Goal: Information Seeking & Learning: Get advice/opinions

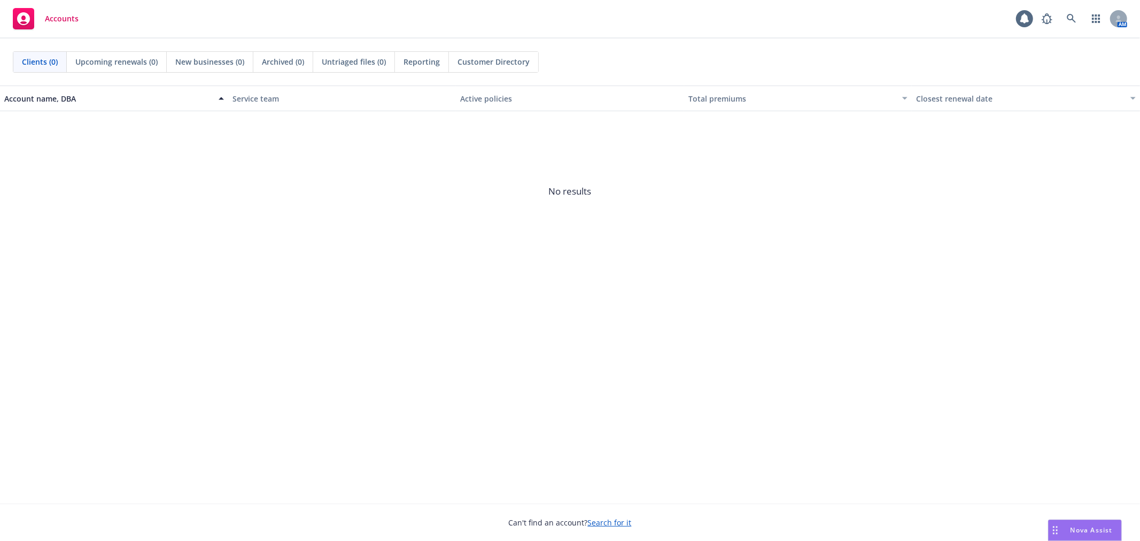
click at [1064, 526] on div "Nova Assist" at bounding box center [1091, 529] width 59 height 9
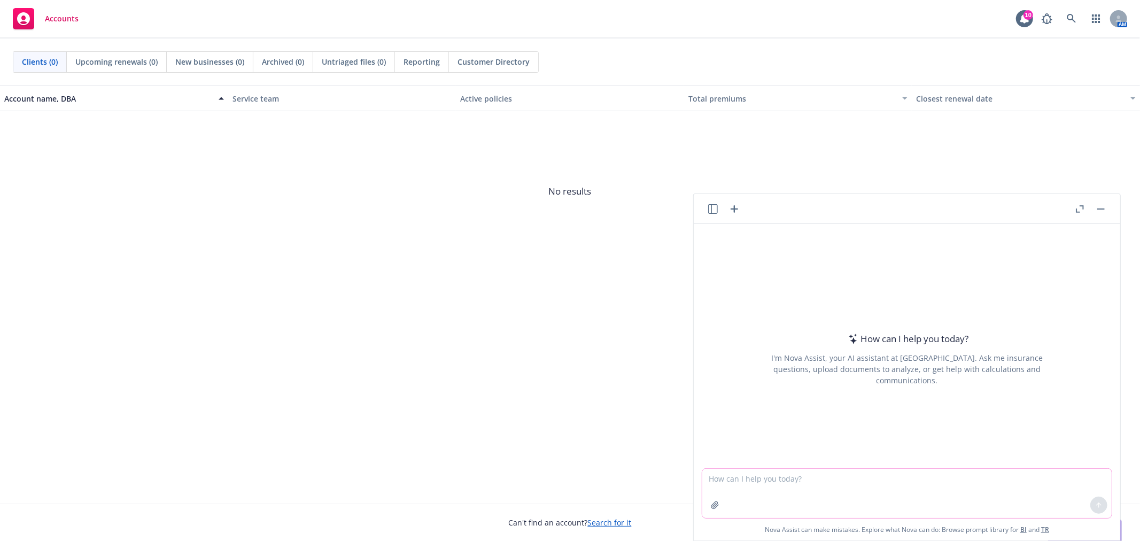
click at [859, 513] on textarea at bounding box center [906, 493] width 409 height 49
type textarea "C"
click at [859, 490] on textarea "My client, Exelixis, is cancelling" at bounding box center [906, 493] width 409 height 50
click at [798, 477] on textarea "My client, Exelixis, is cancelling" at bounding box center [906, 493] width 409 height 50
click at [843, 482] on textarea "My client, Exelixis, is cancelling" at bounding box center [906, 493] width 409 height 50
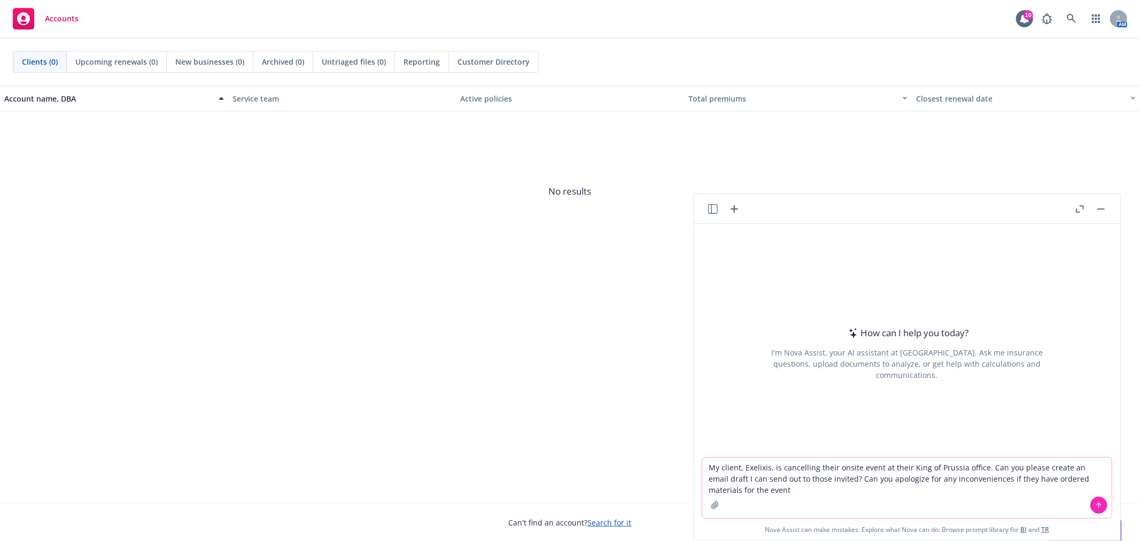
type textarea "My client, Exelixis, is cancelling their onsite event at their King of Prussia …"
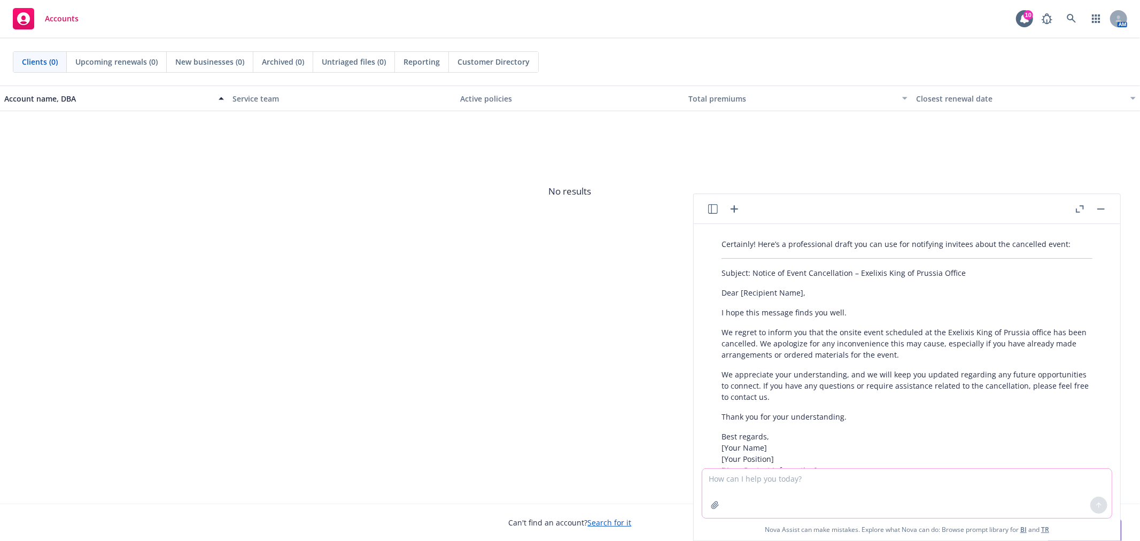
scroll to position [72, 0]
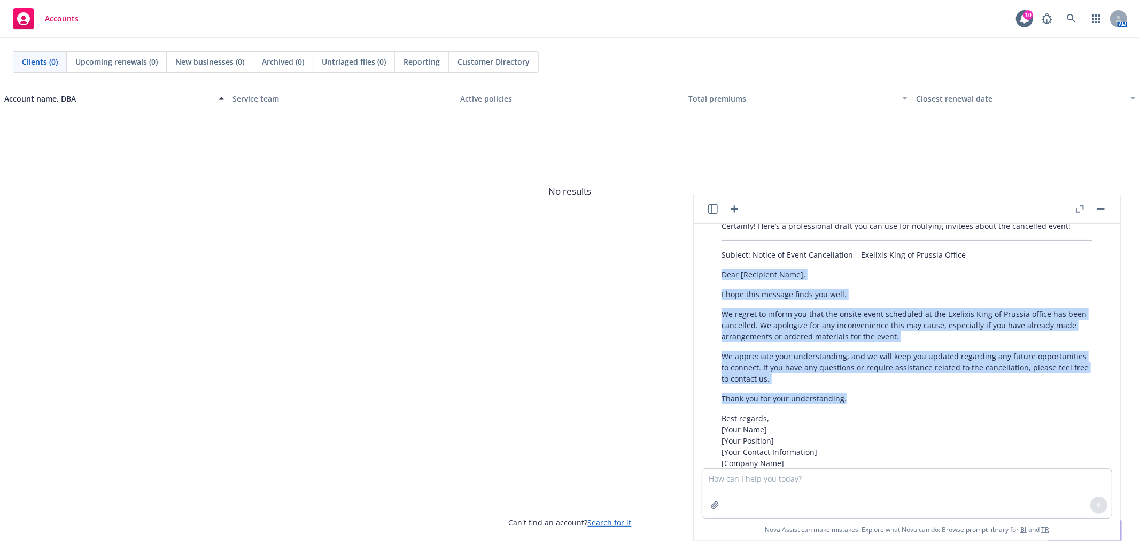
drag, startPoint x: 719, startPoint y: 271, endPoint x: 848, endPoint y: 364, distance: 159.6
click at [850, 389] on div "Certainly! Here’s a professional draft you can use for notifying invitees about…" at bounding box center [907, 359] width 392 height 286
copy div "Dear [Recipient Name], I hope this message finds you well. We regret to inform …"
click at [823, 498] on textarea at bounding box center [906, 493] width 409 height 49
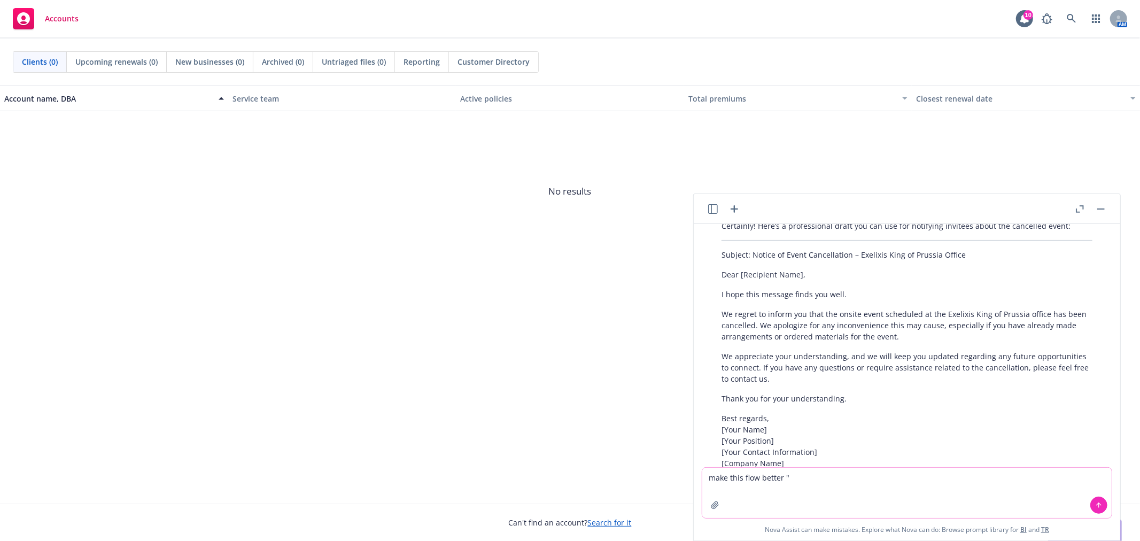
paste textarea "Dear ________, I hope this message finds you well. We regret to inform you that…"
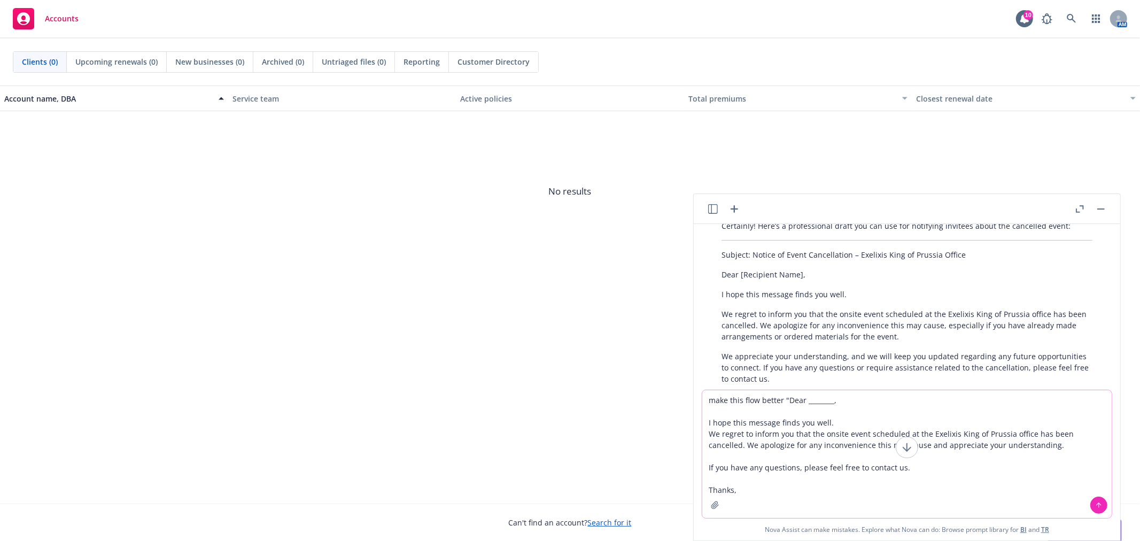
type textarea "make this flow better "Dear ________, I hope this message finds you well. We re…"
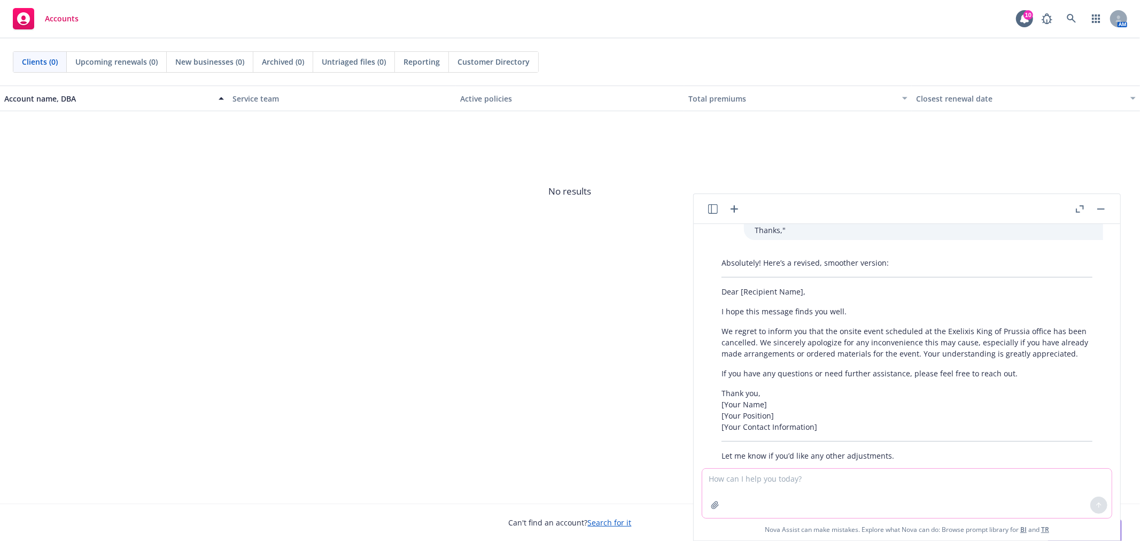
scroll to position [482, 0]
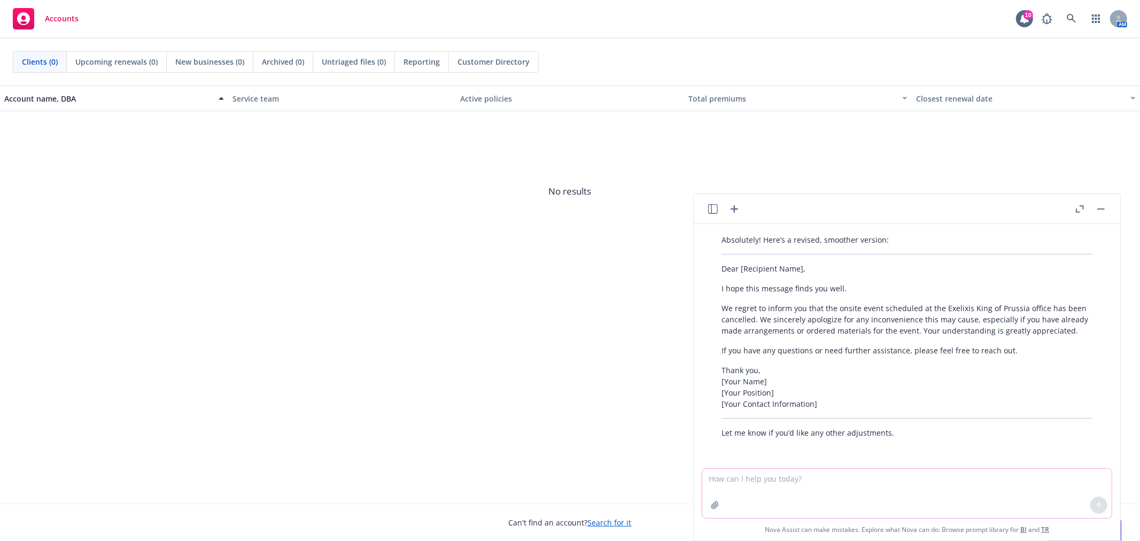
click at [760, 500] on textarea at bounding box center [906, 493] width 409 height 49
click at [786, 479] on textarea "can you not say [PERSON_NAME] to inform" at bounding box center [906, 493] width 409 height 50
type textarea "can you not say regret to inform"
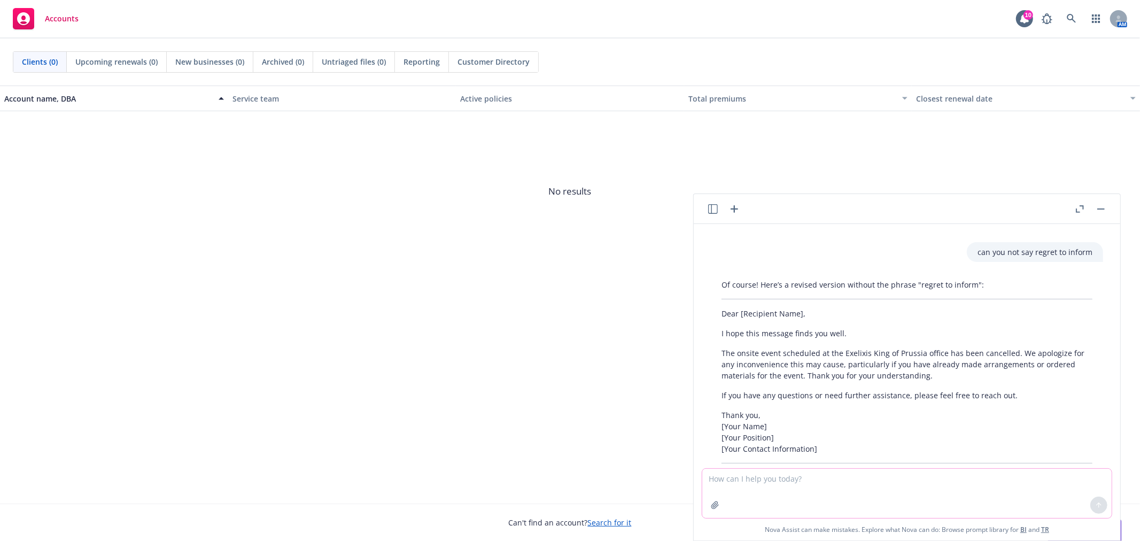
scroll to position [740, 0]
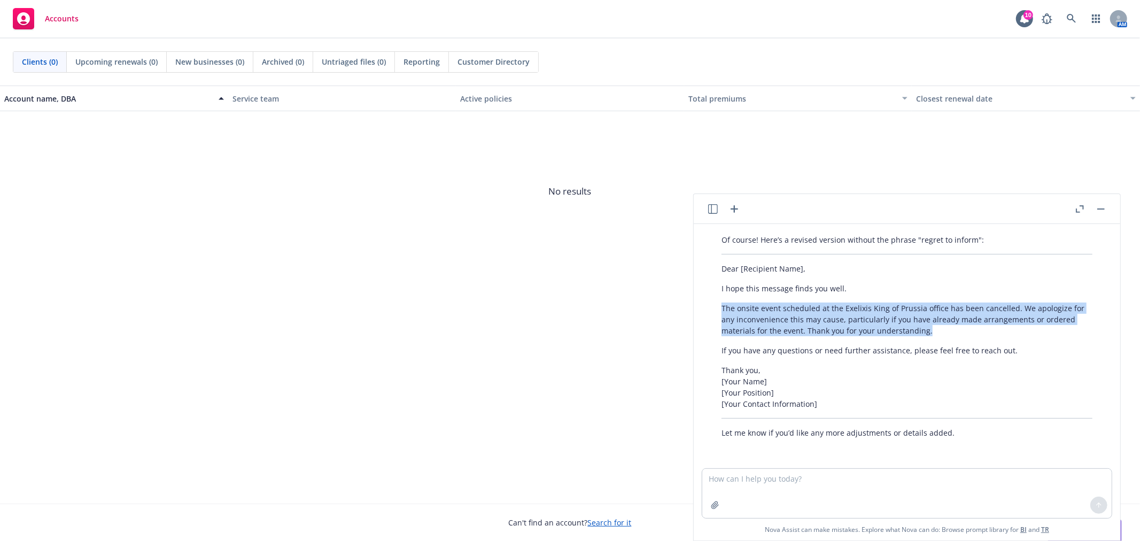
drag, startPoint x: 723, startPoint y: 308, endPoint x: 938, endPoint y: 338, distance: 217.4
click at [938, 338] on div "Of course! Here’s a revised version without the phrase "regret to inform": Dear…" at bounding box center [907, 336] width 392 height 213
copy p "The onsite event scheduled at the Exelixis King of Prussia office has been canc…"
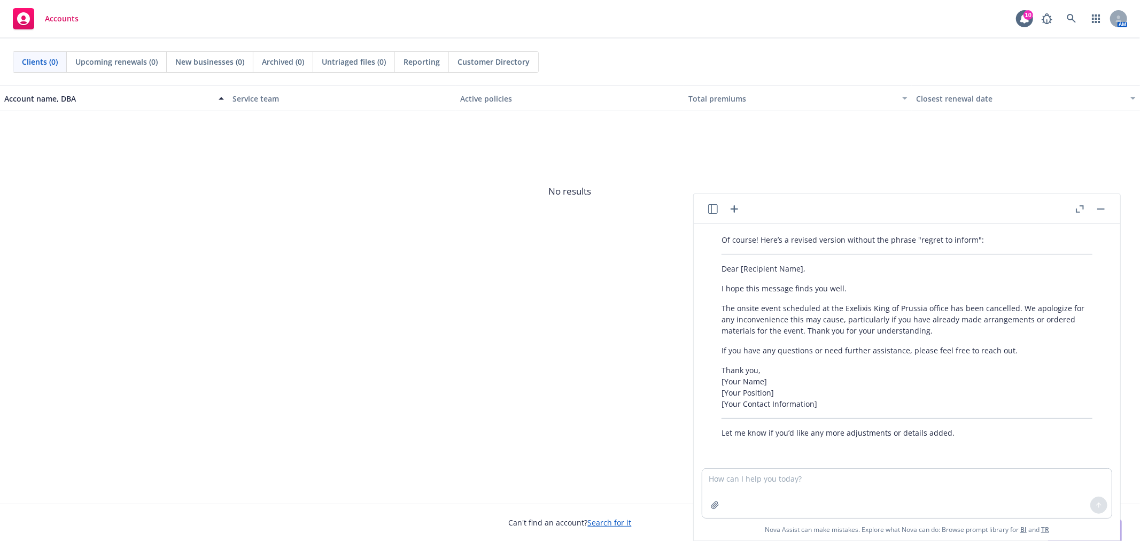
click at [1133, 6] on div "Accounts 10 AM" at bounding box center [570, 19] width 1140 height 38
